Goal: Check status: Check status

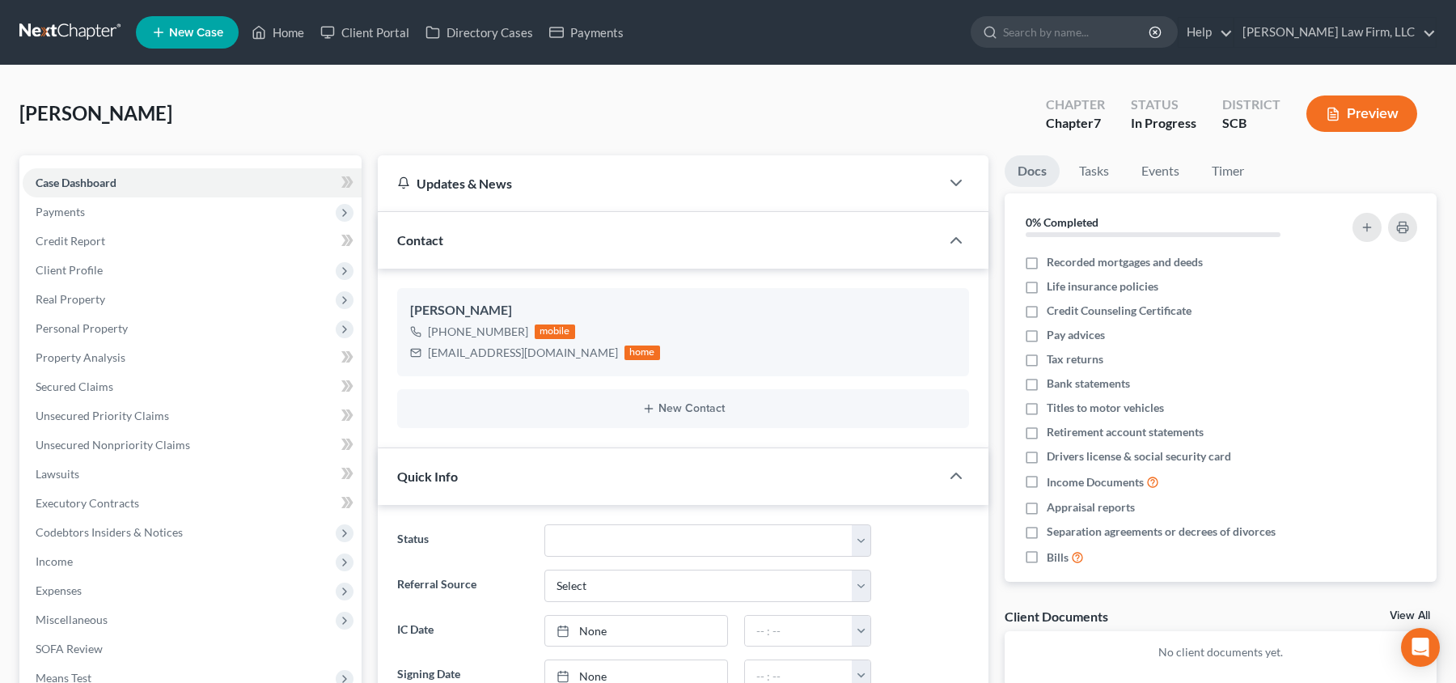
select select "1"
click at [130, 239] on link "Credit Report" at bounding box center [192, 240] width 339 height 29
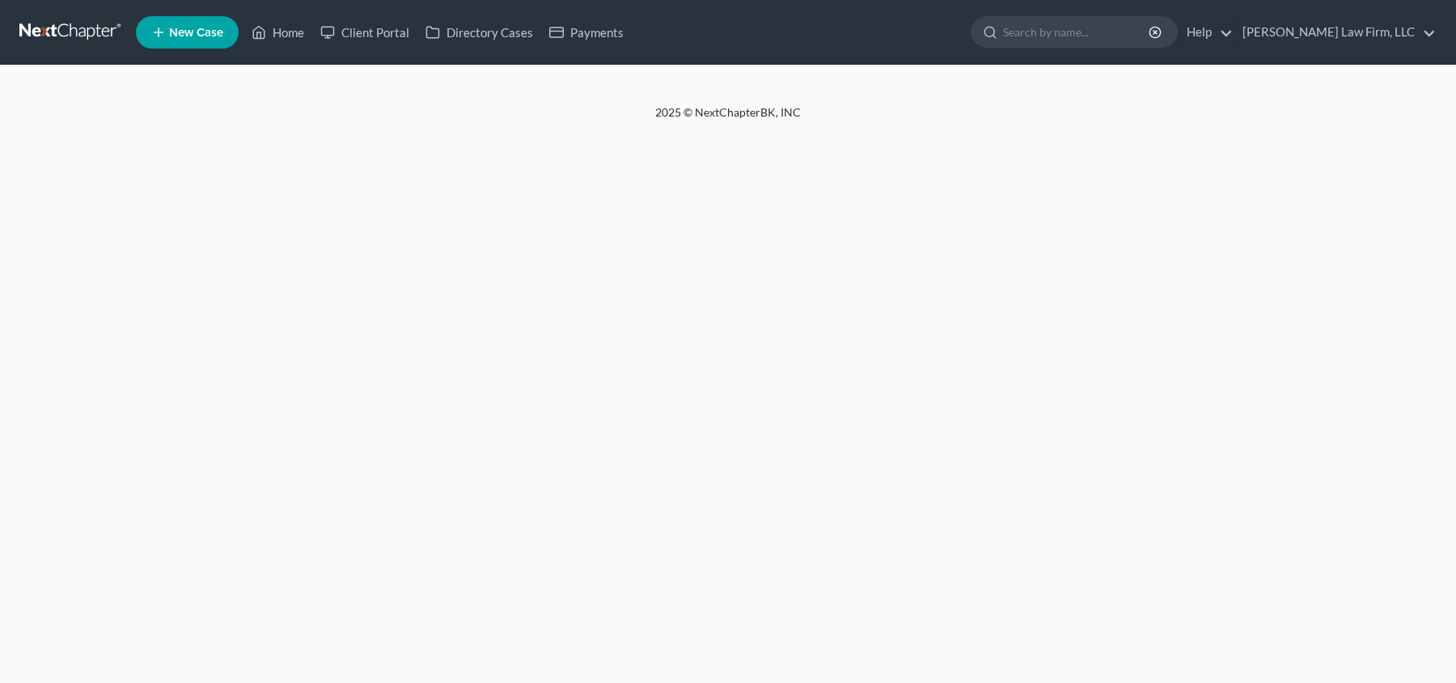
select select "3"
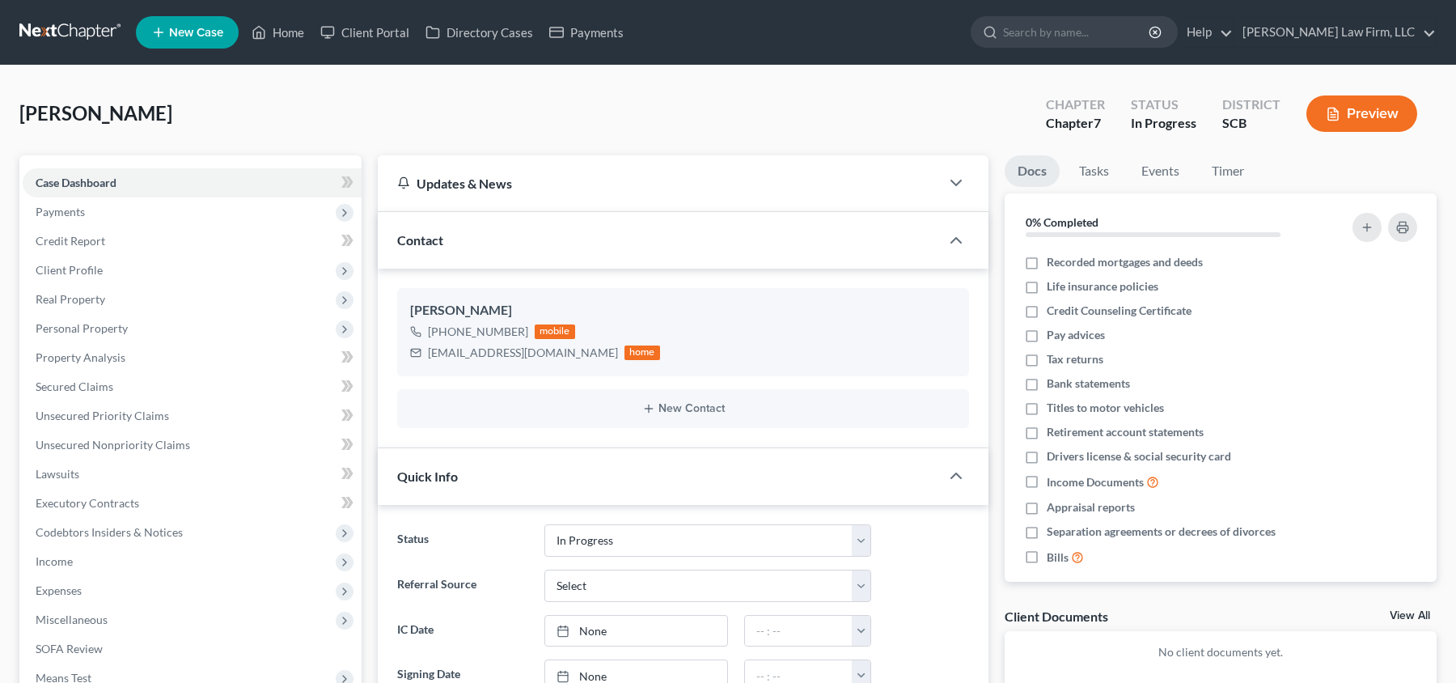
select select "1"
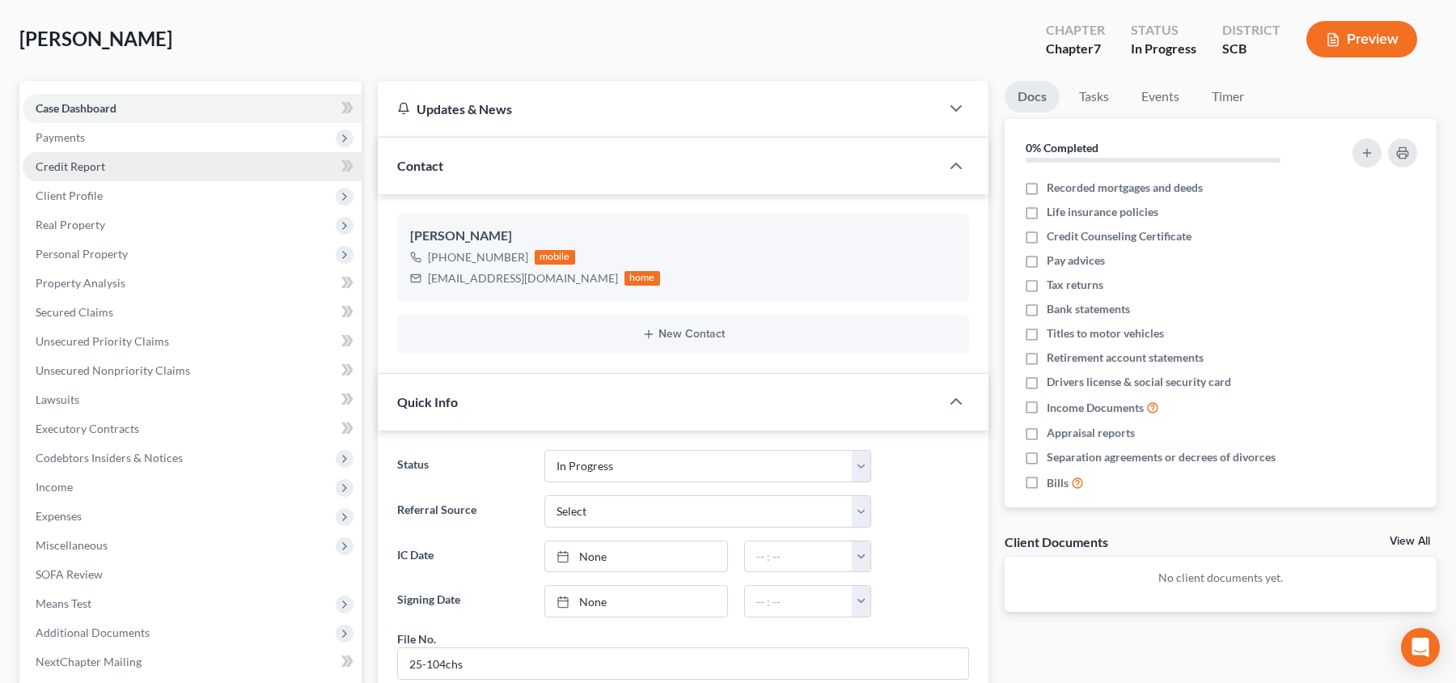
click at [199, 167] on link "Credit Report" at bounding box center [192, 166] width 339 height 29
